Goal: Task Accomplishment & Management: Manage account settings

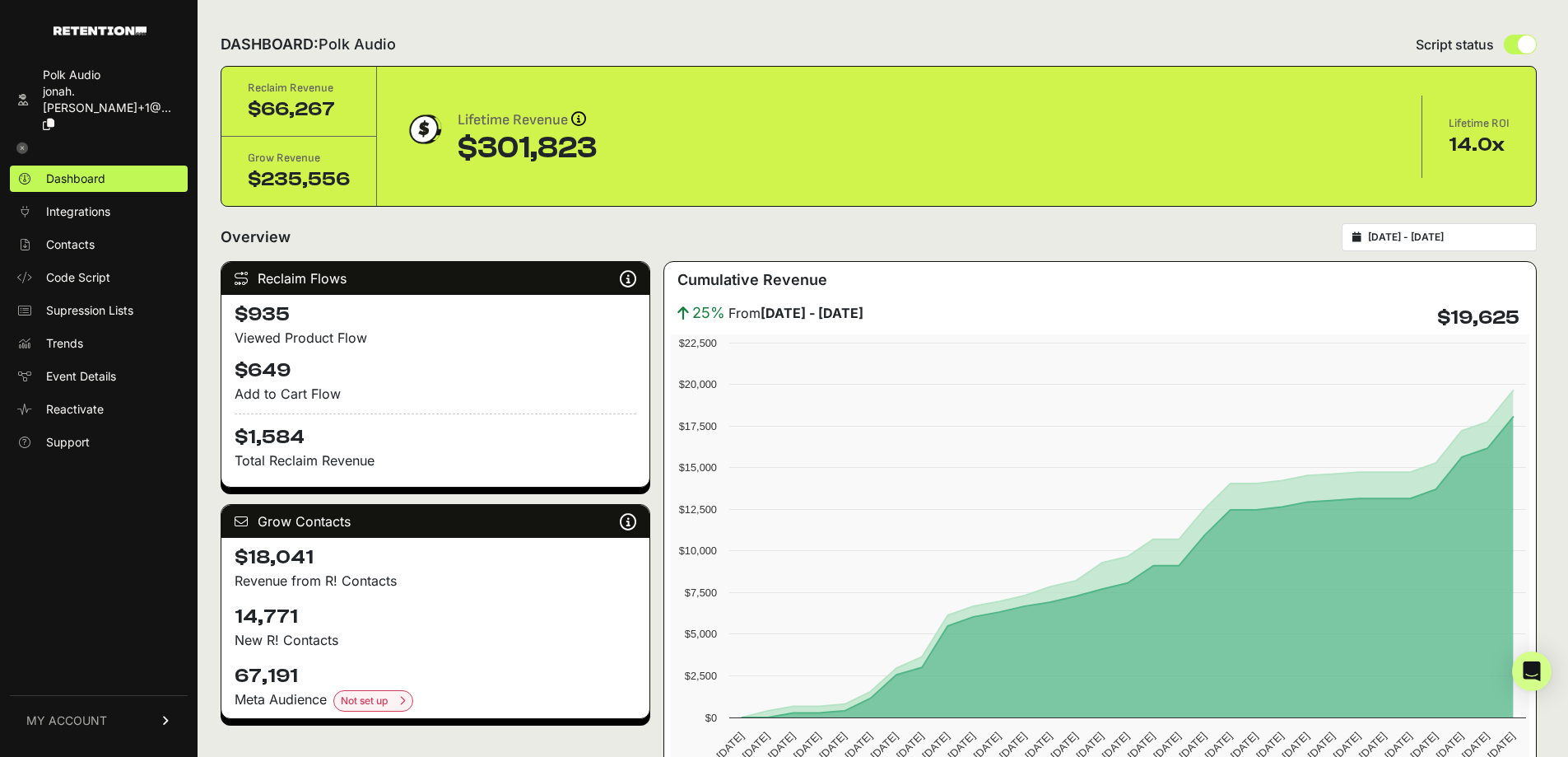
click at [115, 723] on link "MY ACCOUNT" at bounding box center [99, 720] width 178 height 50
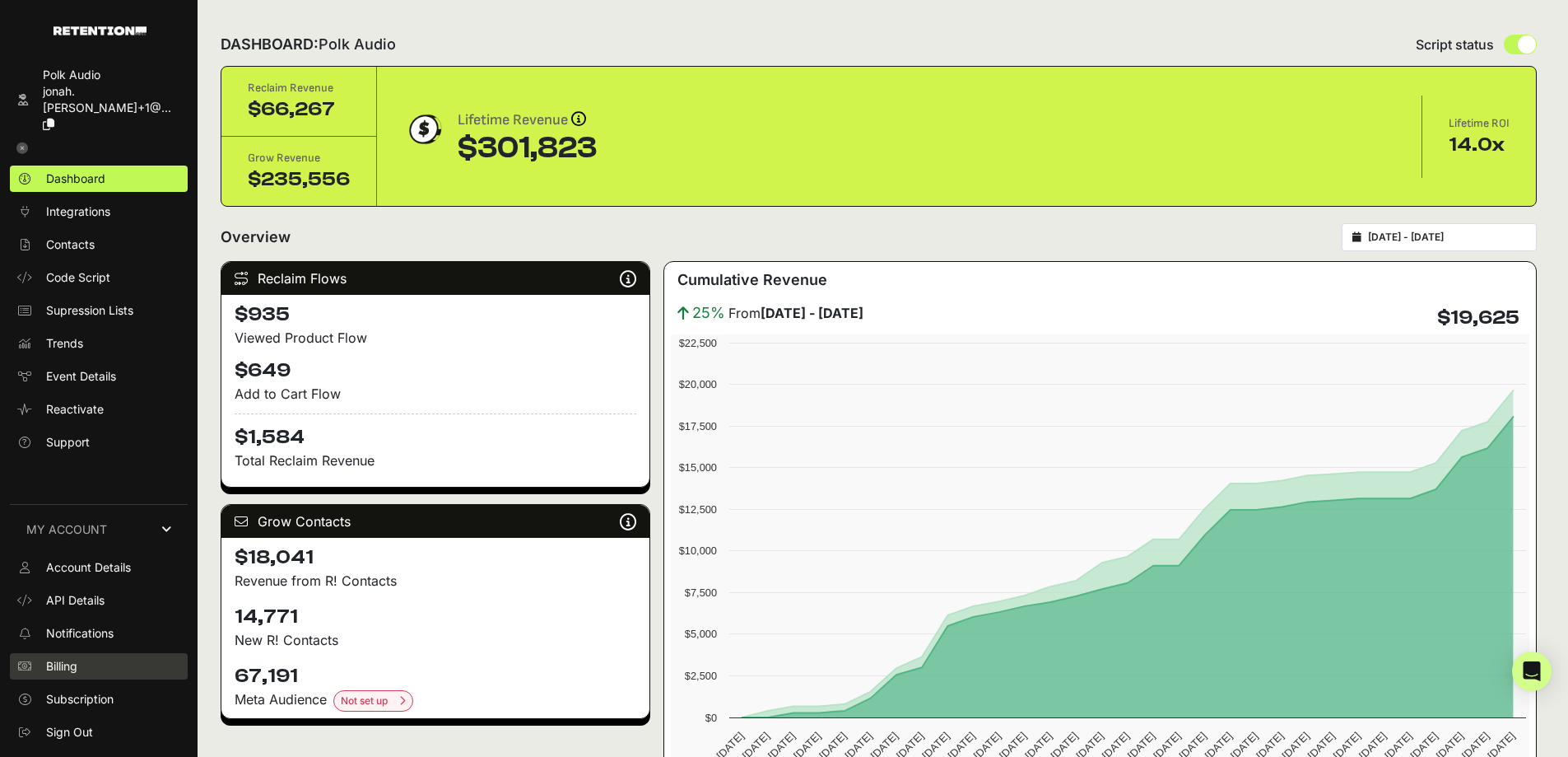
click at [66, 663] on span "Billing" at bounding box center [61, 666] width 31 height 17
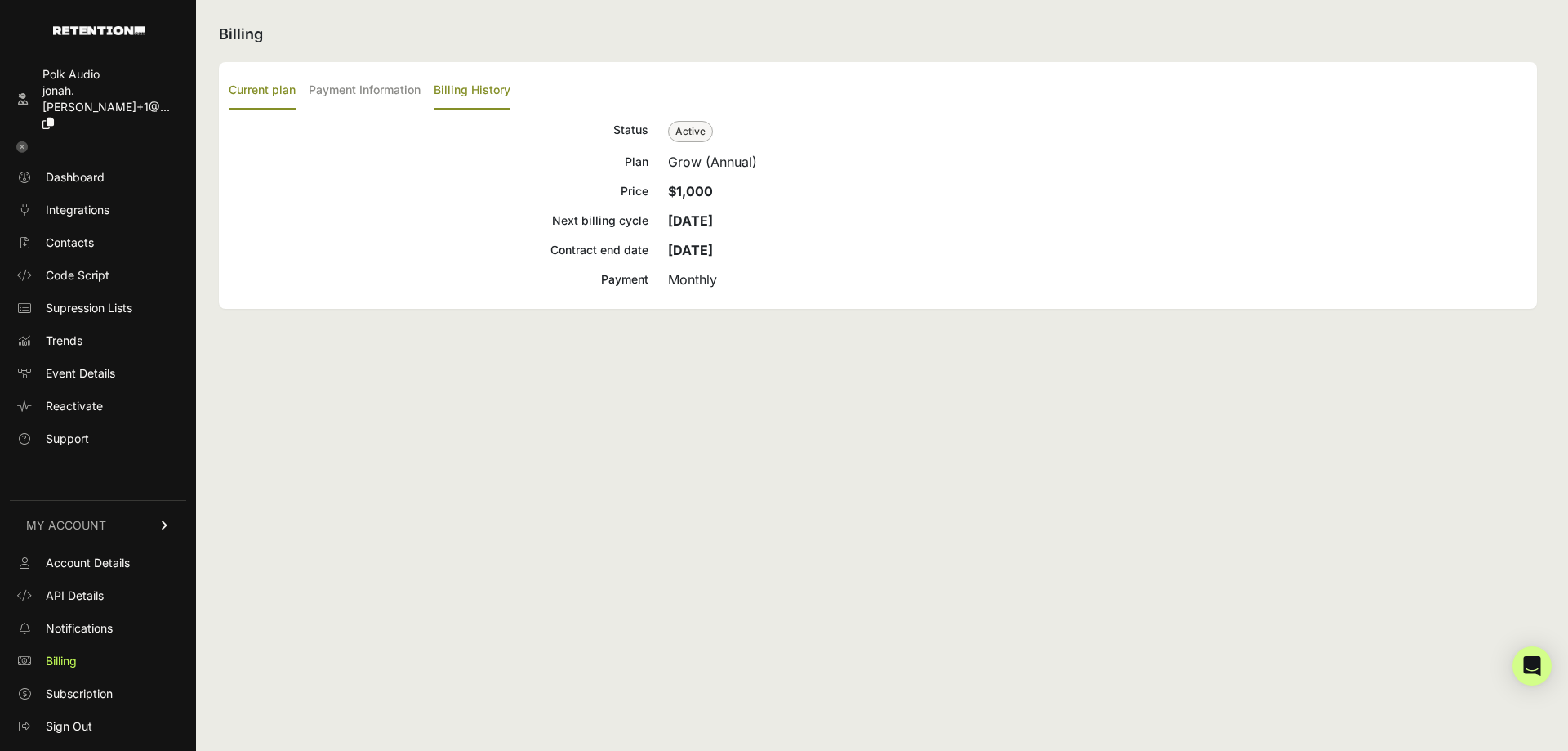
click at [483, 87] on label "Billing History" at bounding box center [472, 91] width 77 height 39
click at [0, 0] on input "Billing History" at bounding box center [0, 0] width 0 height 0
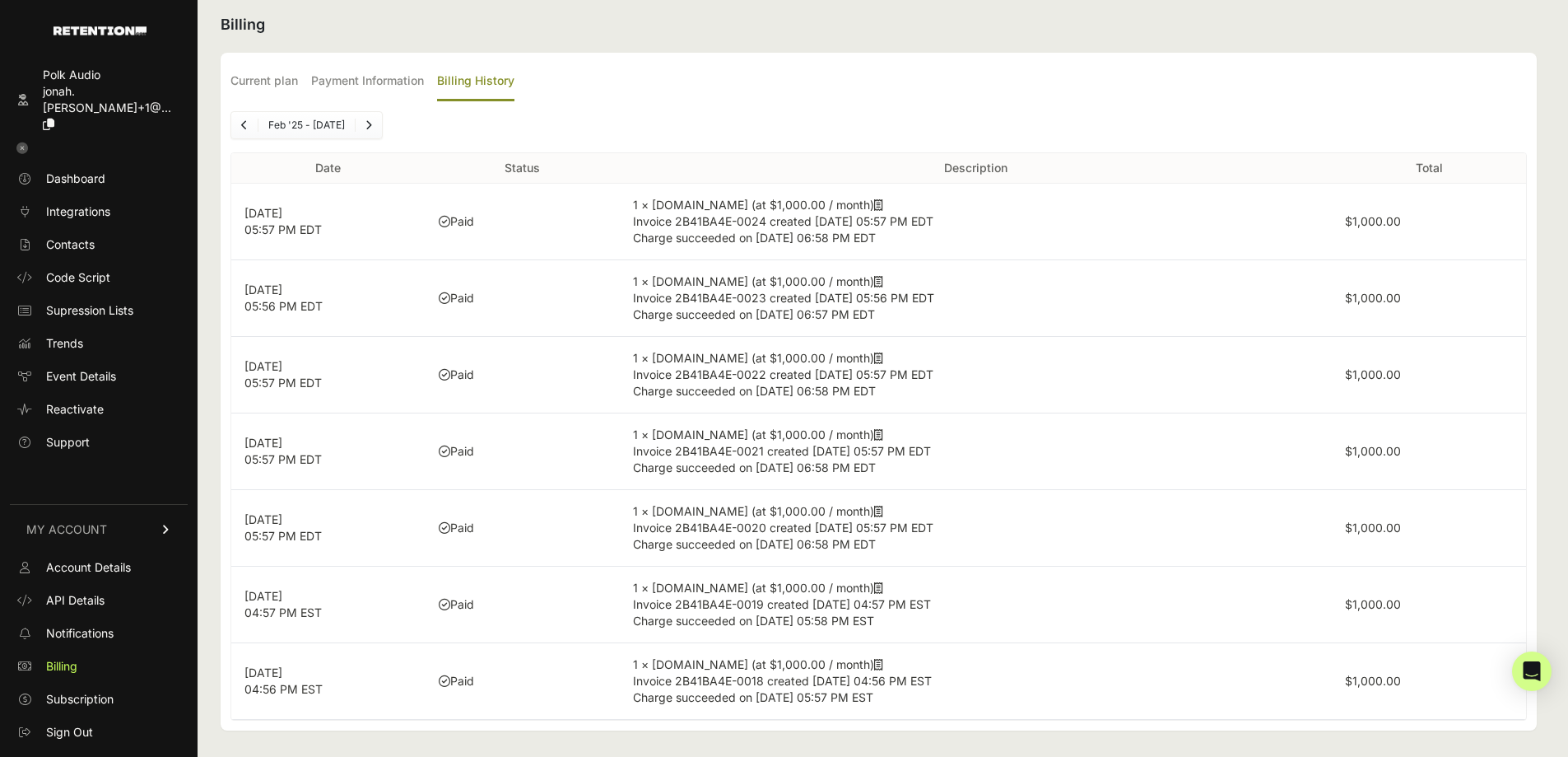
scroll to position [13, 0]
click at [874, 203] on icon at bounding box center [878, 201] width 9 height 11
